Goal: Use online tool/utility: Utilize a website feature to perform a specific function

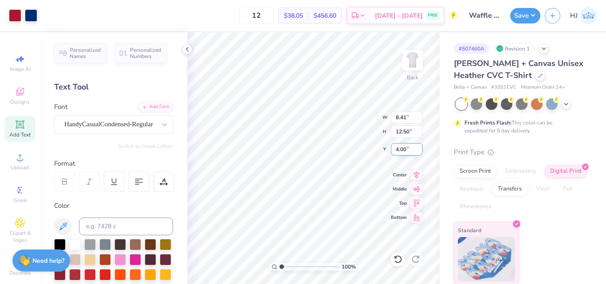
click at [405, 153] on input "4.00" at bounding box center [407, 149] width 32 height 12
type input "3.00"
click at [532, 15] on button "Save" at bounding box center [525, 15] width 30 height 16
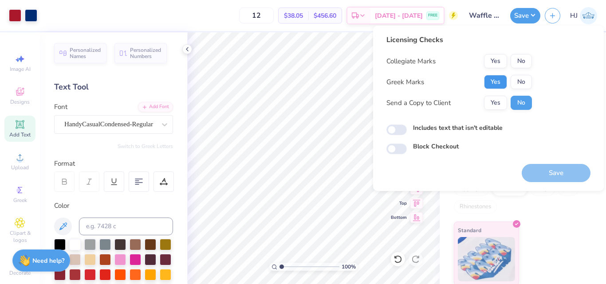
click at [505, 82] on button "Yes" at bounding box center [495, 82] width 23 height 14
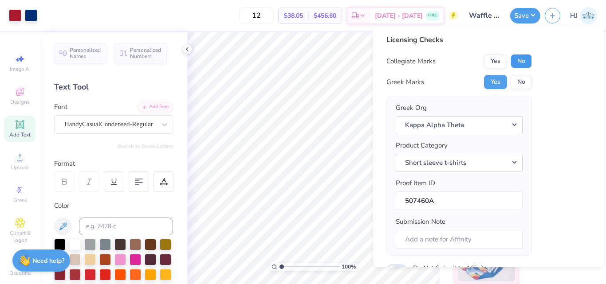
click at [524, 63] on button "No" at bounding box center [521, 61] width 21 height 14
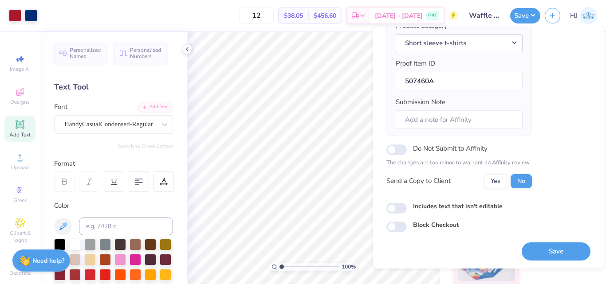
scroll to position [122, 0]
click at [547, 244] on button "Save" at bounding box center [556, 251] width 69 height 18
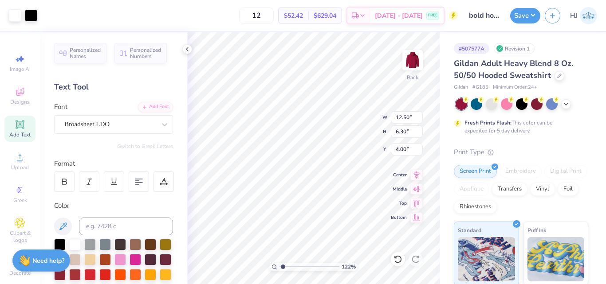
scroll to position [69, 0]
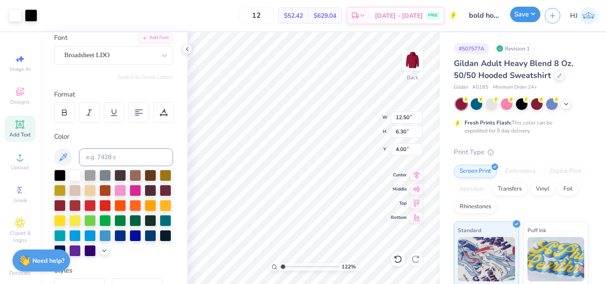
click at [529, 17] on button "Save" at bounding box center [525, 15] width 30 height 16
type input "1.22152498603933"
click at [413, 149] on input "4.00" at bounding box center [407, 149] width 32 height 12
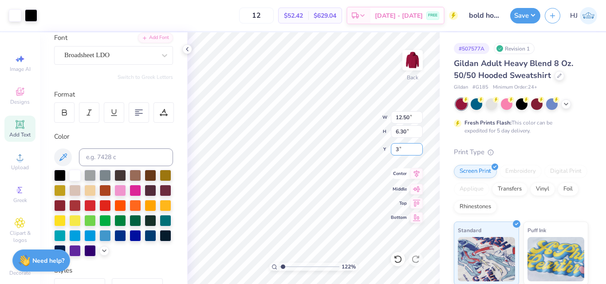
type input "3"
type input "1.22152498603933"
type input "3.00"
click at [529, 17] on button "Save" at bounding box center [525, 15] width 30 height 16
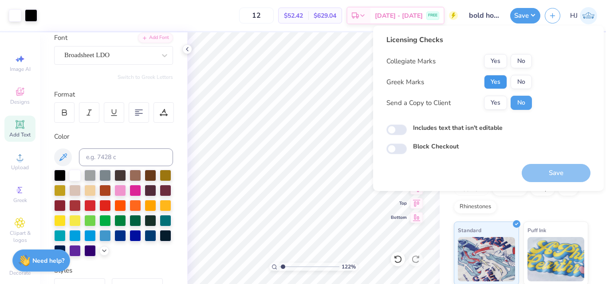
click at [499, 77] on button "Yes" at bounding box center [495, 82] width 23 height 14
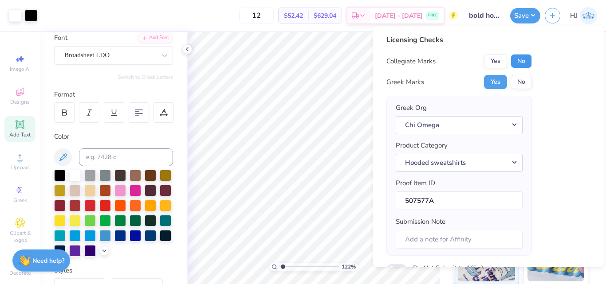
click at [522, 64] on button "No" at bounding box center [521, 61] width 21 height 14
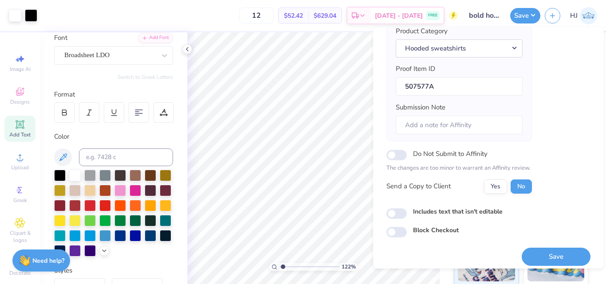
scroll to position [122, 0]
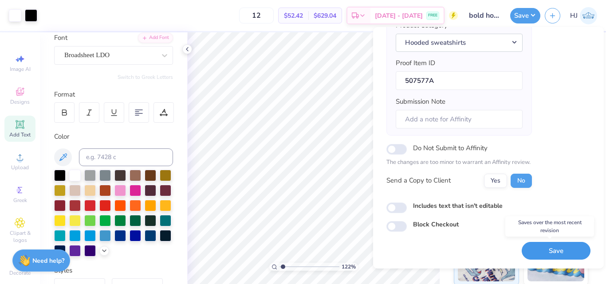
click at [547, 251] on button "Save" at bounding box center [556, 251] width 69 height 18
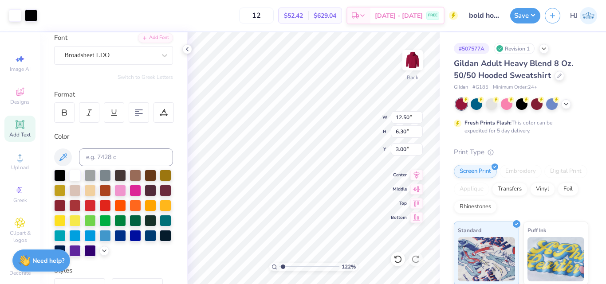
type input "1.22152498603933"
